Goal: Task Accomplishment & Management: Manage account settings

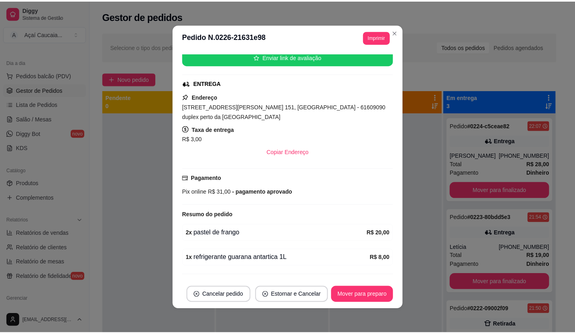
scroll to position [124, 0]
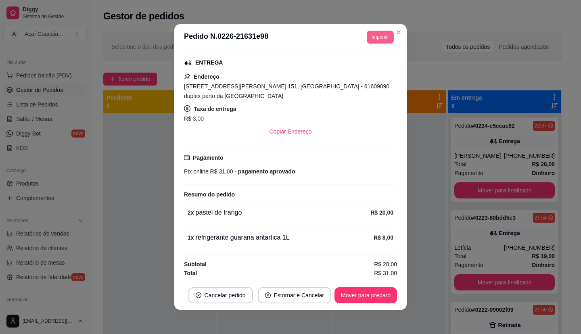
click at [368, 41] on button "Imprimir" at bounding box center [380, 37] width 27 height 13
click at [363, 68] on button "IMPRESSORA" at bounding box center [362, 65] width 57 height 13
click at [371, 292] on button "Mover para preparo" at bounding box center [365, 296] width 61 height 16
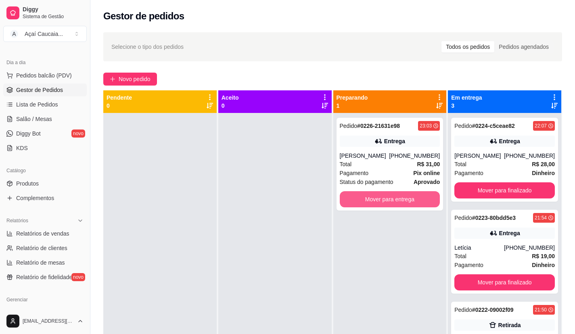
click at [420, 199] on button "Mover para entrega" at bounding box center [390, 199] width 101 height 16
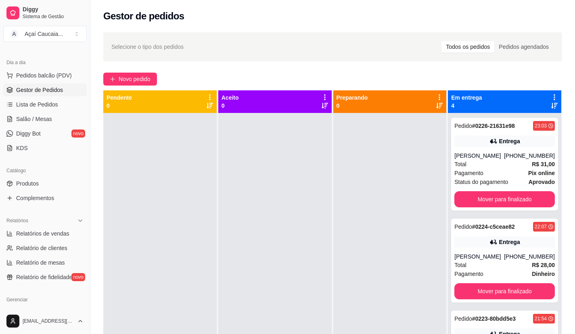
click at [282, 226] on div at bounding box center [274, 280] width 113 height 334
click at [278, 245] on div at bounding box center [274, 280] width 113 height 334
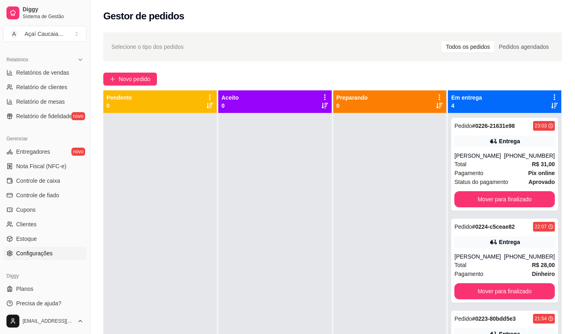
scroll to position [242, 0]
click at [30, 244] on link "Estoque" at bounding box center [45, 238] width 84 height 13
click at [31, 250] on span "Configurações" at bounding box center [34, 253] width 36 height 8
click at [46, 256] on span "Configurações" at bounding box center [34, 253] width 36 height 8
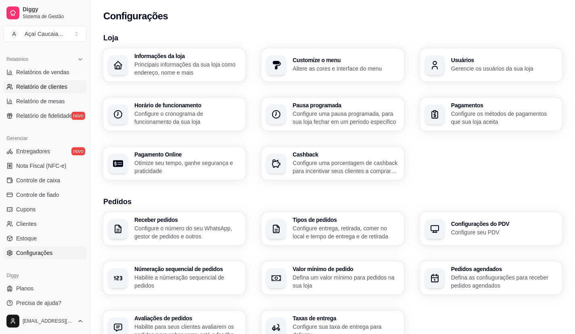
click at [46, 88] on span "Relatório de clientes" at bounding box center [41, 87] width 51 height 8
select select "30"
select select "HIGHEST_TOTAL_SPENT_WITH_ORDERS"
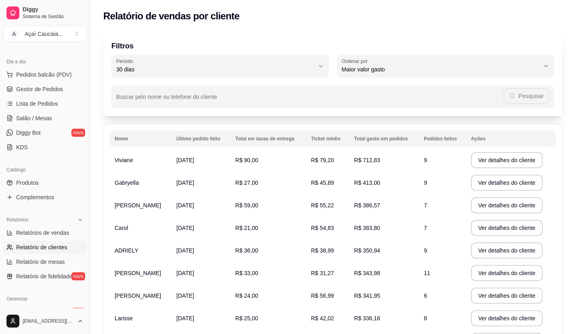
scroll to position [81, 0]
click at [54, 235] on span "Relatórios de vendas" at bounding box center [42, 234] width 53 height 8
select select "ALL"
select select "0"
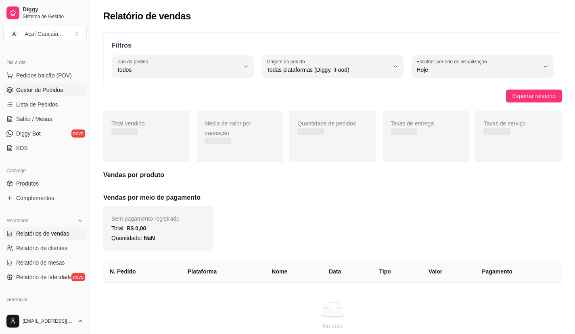
click at [47, 92] on span "Gestor de Pedidos" at bounding box center [39, 90] width 47 height 8
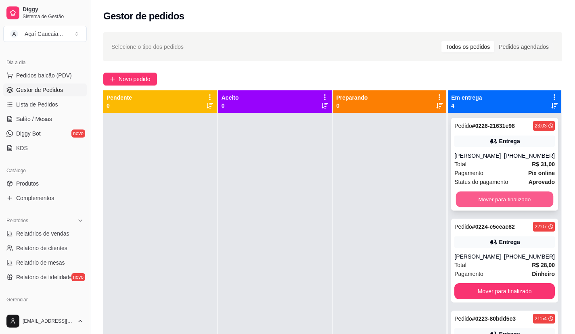
click at [516, 197] on button "Mover para finalizado" at bounding box center [504, 200] width 97 height 16
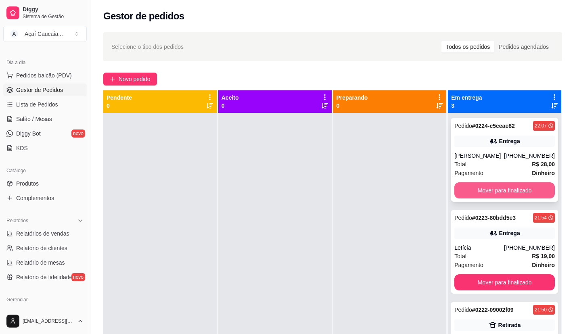
click at [517, 192] on button "Mover para finalizado" at bounding box center [504, 190] width 101 height 16
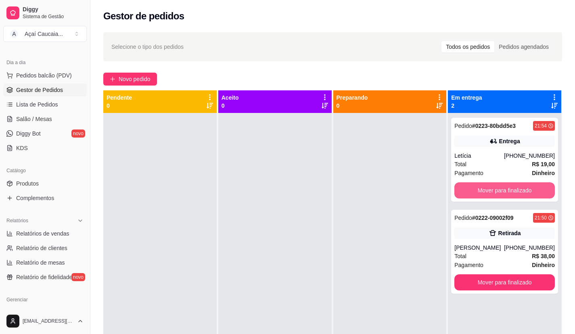
click at [517, 192] on button "Mover para finalizado" at bounding box center [504, 190] width 101 height 16
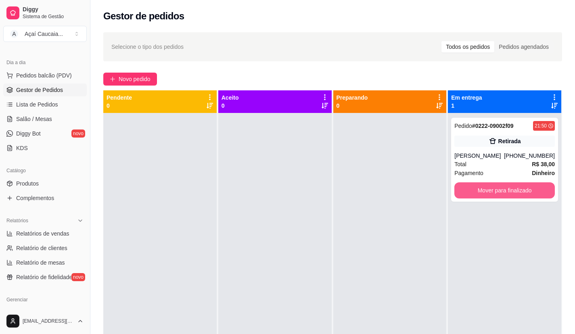
click at [517, 192] on button "Mover para finalizado" at bounding box center [504, 190] width 101 height 16
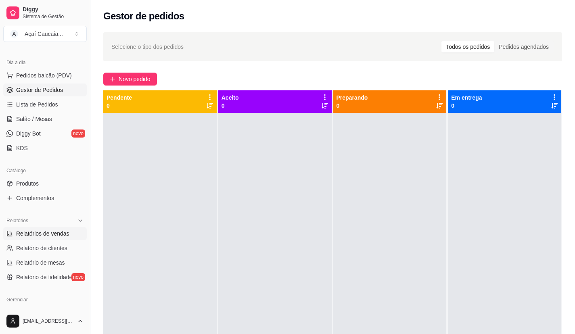
click at [50, 235] on span "Relatórios de vendas" at bounding box center [42, 234] width 53 height 8
select select "ALL"
select select "0"
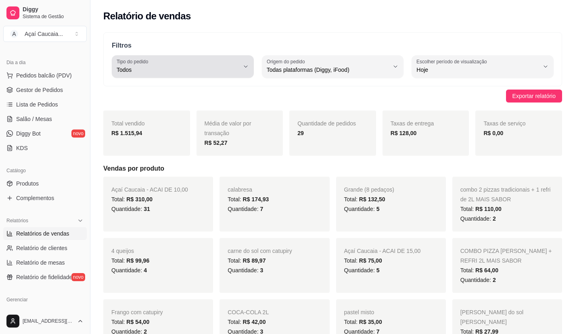
click at [233, 70] on span "Todos" at bounding box center [178, 70] width 123 height 8
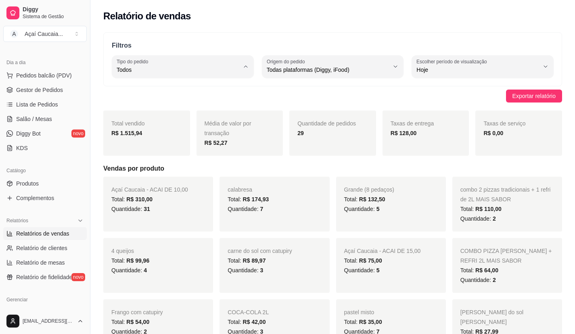
click at [197, 102] on span "Entrega" at bounding box center [179, 102] width 116 height 8
type input "DELIVERY"
select select "DELIVERY"
